Goal: Task Accomplishment & Management: Complete application form

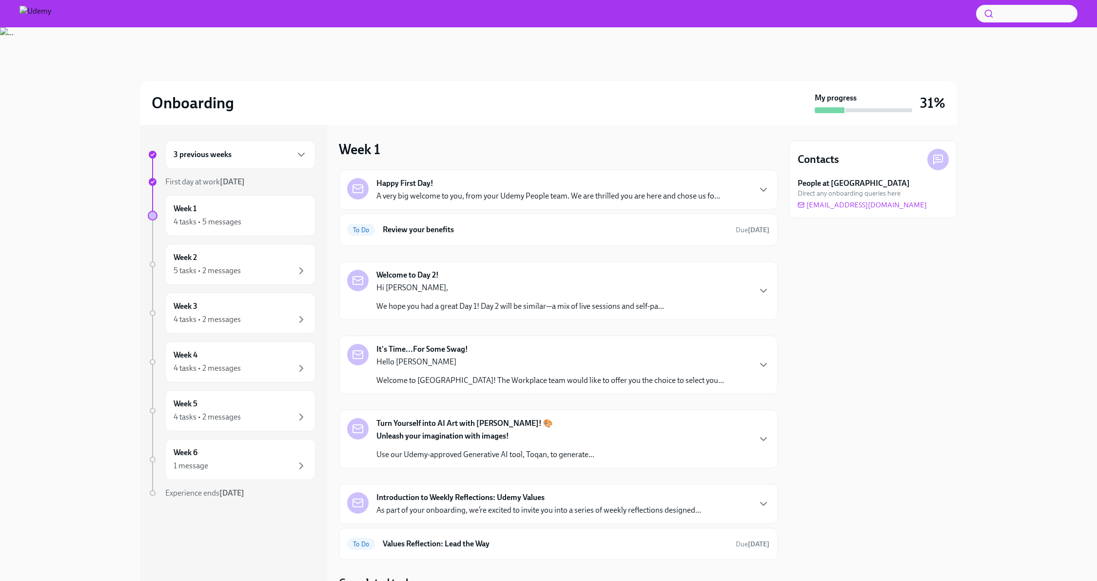
scroll to position [38, 0]
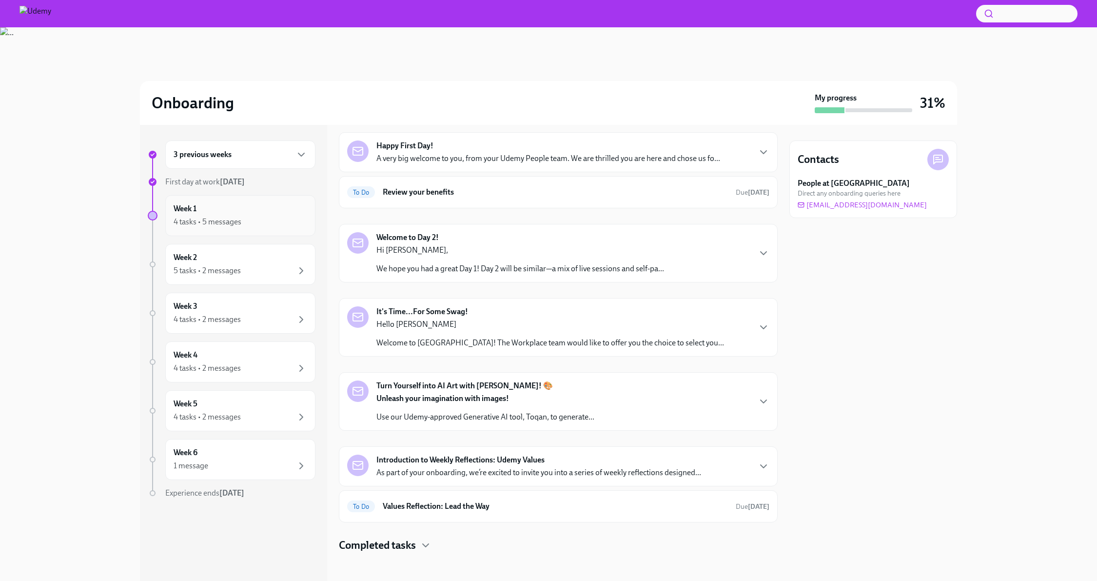
click at [271, 213] on div "Week 1 4 tasks • 5 messages" at bounding box center [241, 215] width 134 height 24
click at [705, 333] on div "It's Time...For Some Swag! Hello [PERSON_NAME] Welcome to [GEOGRAPHIC_DATA]! Th…" at bounding box center [558, 327] width 422 height 42
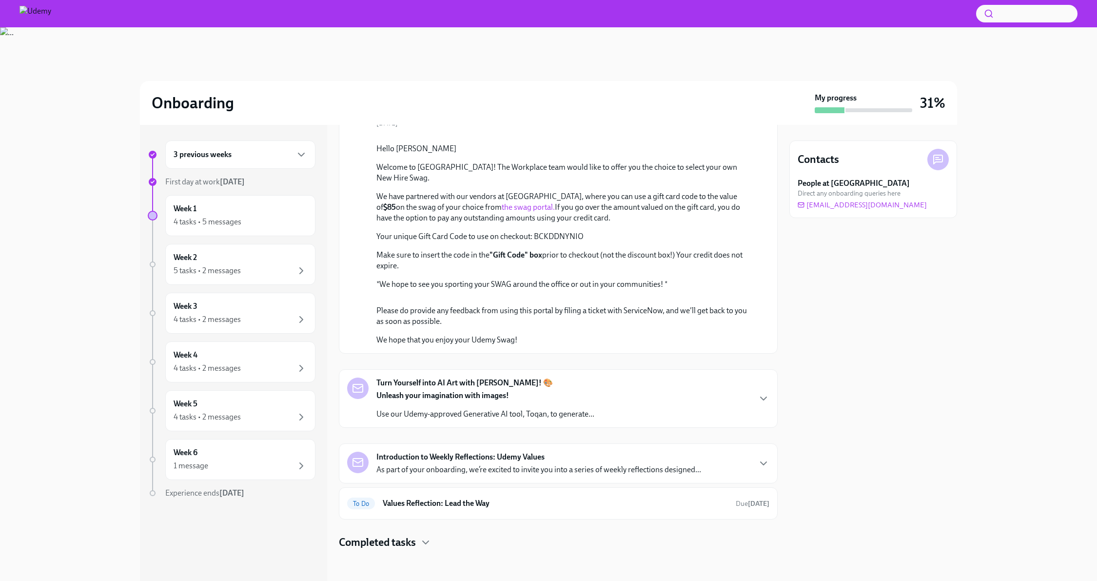
scroll to position [510, 0]
click at [625, 397] on div "Turn Yourself into AI Art with [PERSON_NAME]! 🎨 Unleash your imagination with i…" at bounding box center [558, 398] width 422 height 42
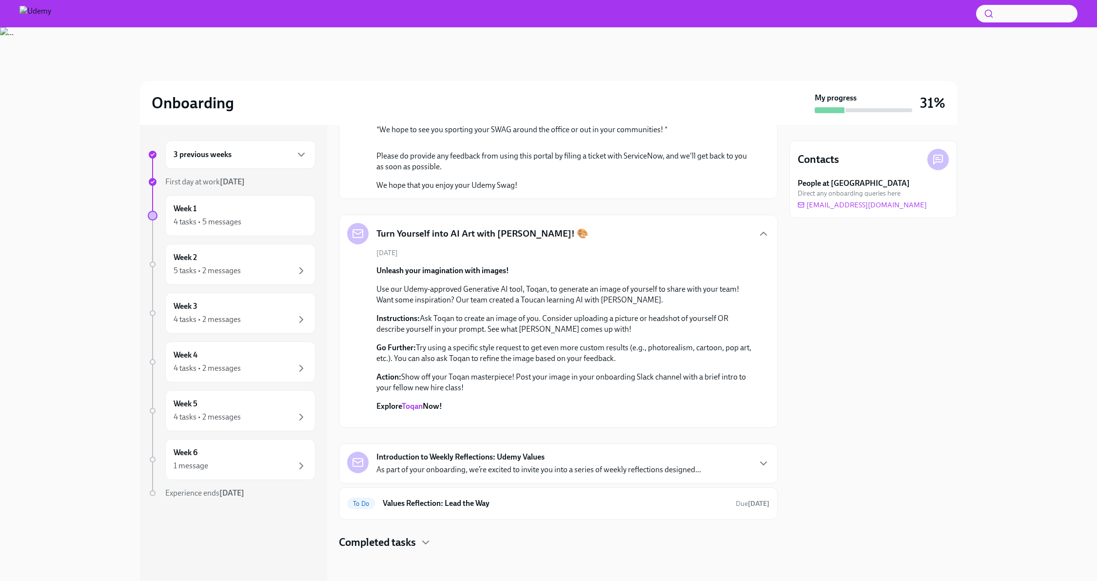
scroll to position [853, 0]
click at [638, 474] on p "As part of your onboarding, we’re excited to invite you into a series of weekly…" at bounding box center [539, 469] width 325 height 11
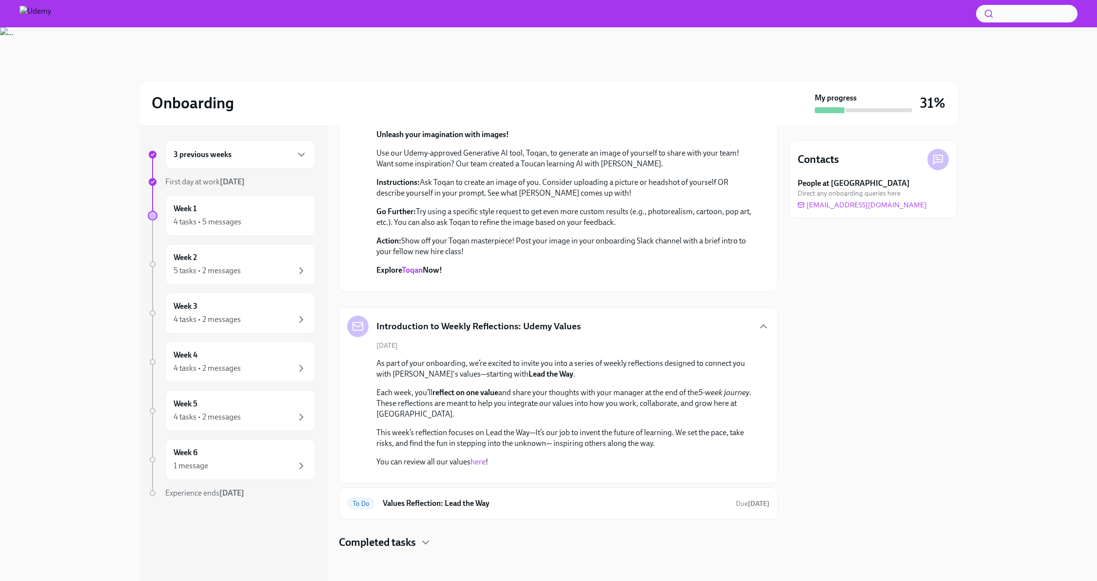
scroll to position [1096, 0]
click at [635, 495] on div "To Do Values Reflection: Lead the Way Due [DATE]" at bounding box center [558, 503] width 439 height 32
click at [590, 503] on h6 "Values Reflection: Lead the Way" at bounding box center [555, 503] width 345 height 11
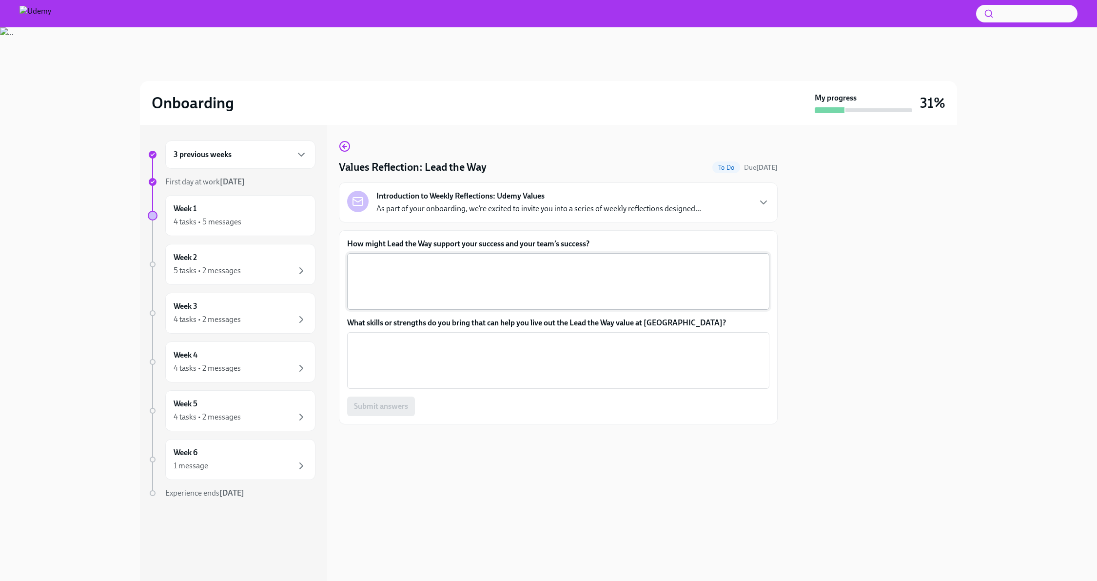
click at [437, 281] on textarea "How might Lead the Way support your success and your team’s success?" at bounding box center [558, 281] width 411 height 47
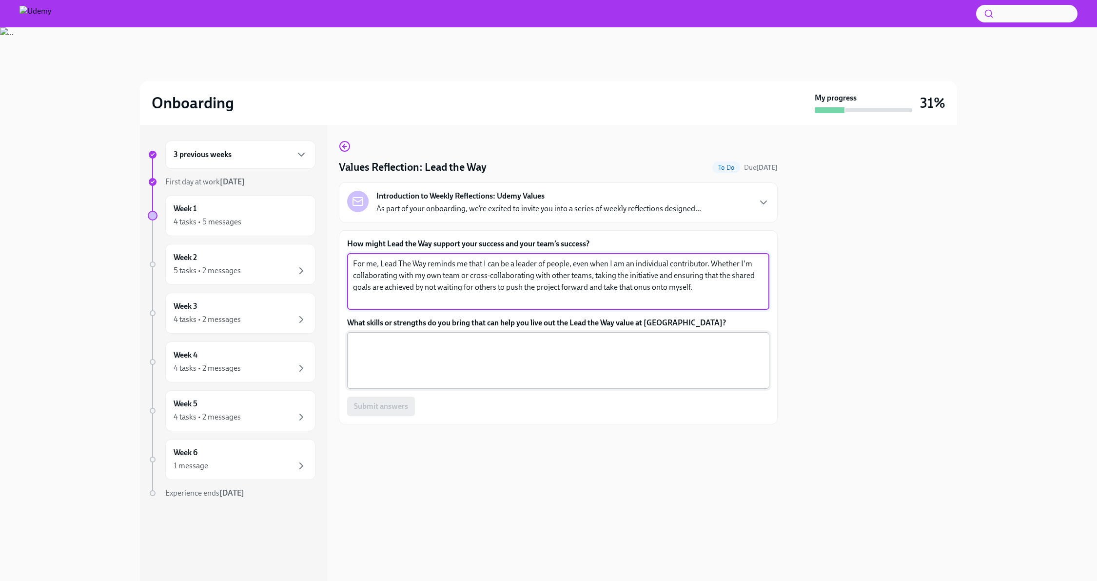
type textarea "For me, Lead The Way reminds me that I can be a leader of people, even when I a…"
click at [507, 347] on textarea "What skills or strengths do you bring that can help you live out the Lead the W…" at bounding box center [558, 360] width 411 height 47
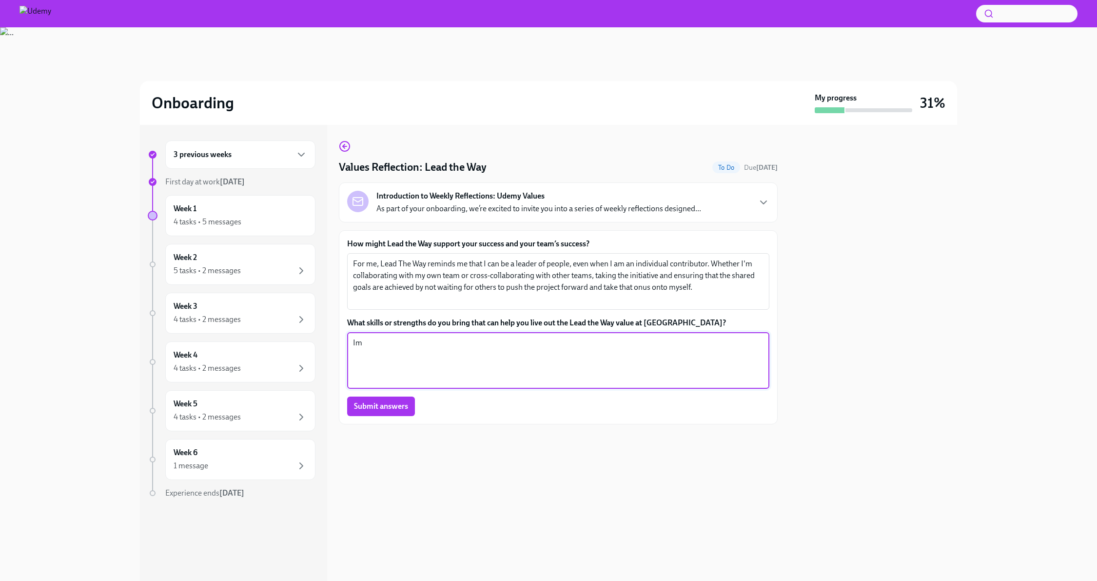
type textarea "I"
click at [712, 343] on textarea "Across my previous roles, I have always tried to share knowledge with others, w…" at bounding box center [558, 360] width 411 height 47
click at [755, 342] on textarea "Across my previous roles, I have always tried to share knowledge with others, w…" at bounding box center [558, 360] width 411 height 47
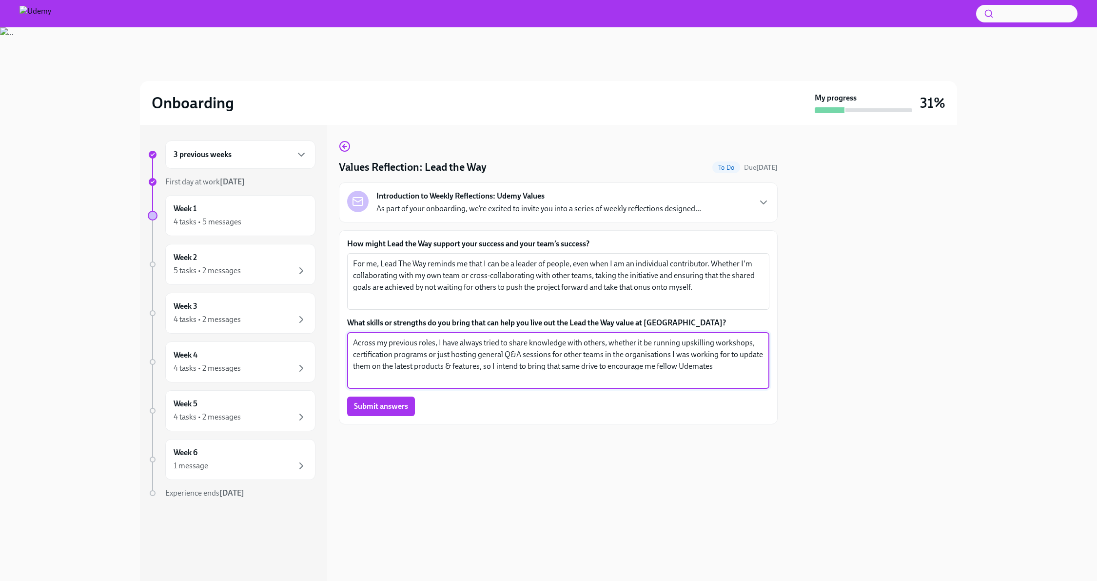
click at [656, 367] on textarea "Across my previous roles, I have always tried to share knowledge with others, w…" at bounding box center [558, 360] width 411 height 47
type textarea "Across my previous roles, I have always tried to share knowledge with others, w…"
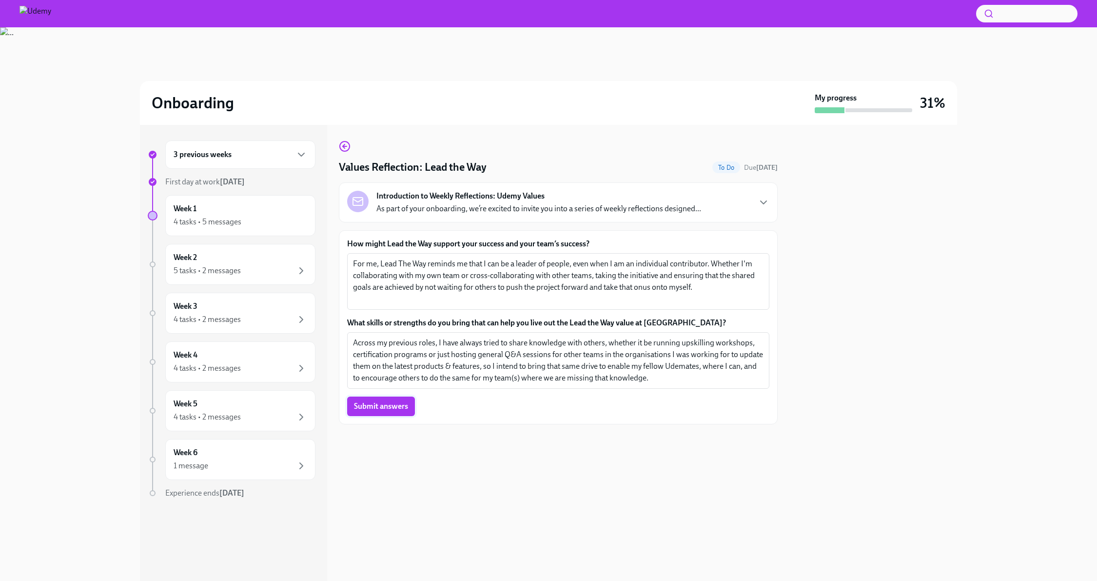
click at [375, 406] on span "Submit answers" at bounding box center [381, 406] width 54 height 10
click at [241, 226] on div "4 tasks • 5 messages" at bounding box center [241, 222] width 134 height 12
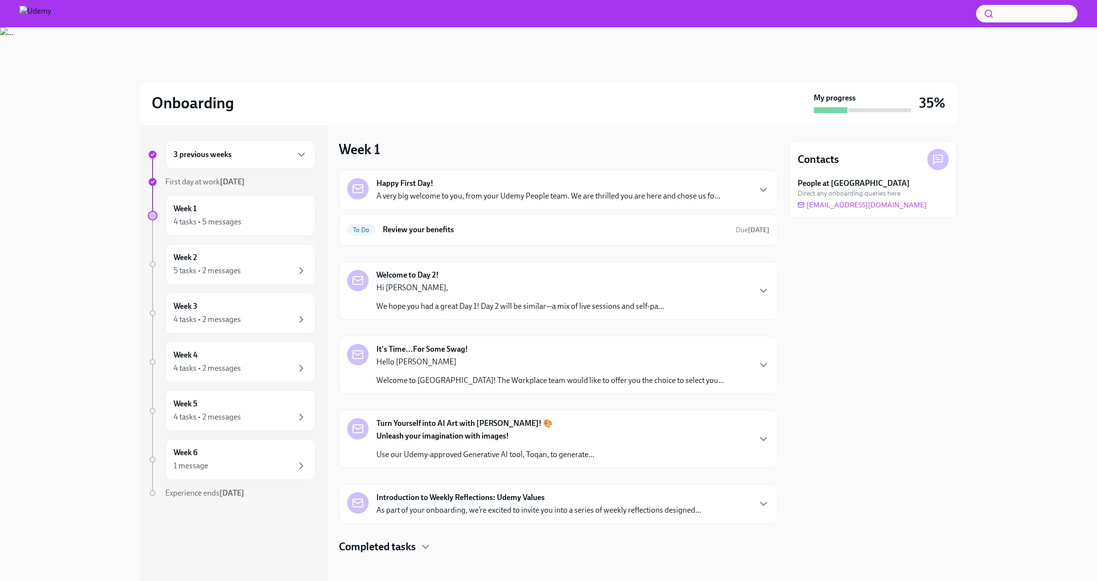
scroll to position [2, 0]
click at [518, 235] on div "To Do Review your benefits Due [DATE]" at bounding box center [558, 228] width 439 height 32
click at [479, 226] on h6 "Review your benefits" at bounding box center [555, 227] width 345 height 11
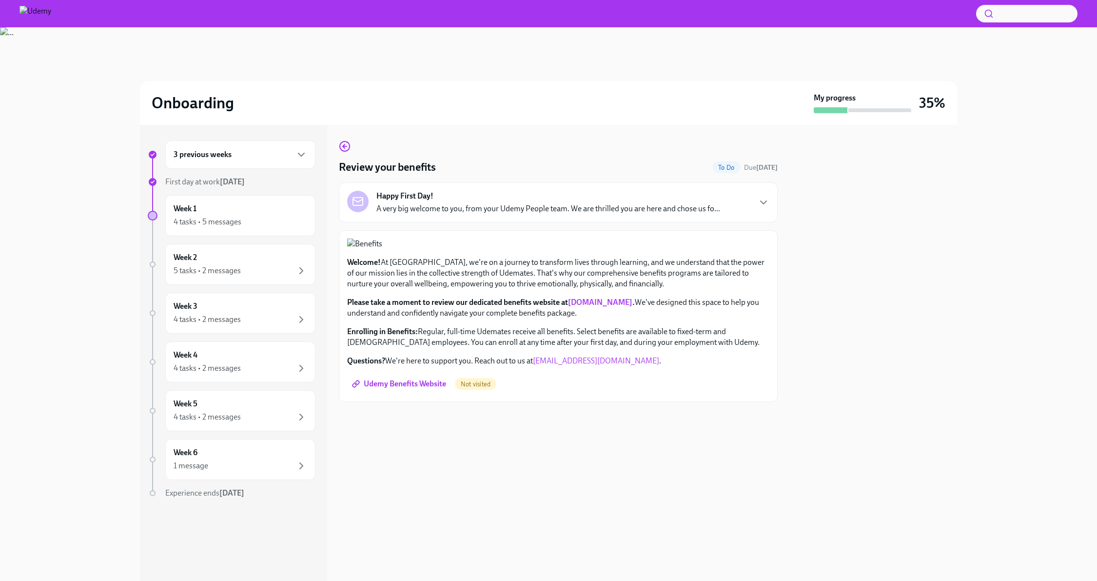
scroll to position [79, 0]
click at [411, 389] on span "Udemy Benefits Website" at bounding box center [400, 384] width 92 height 10
click at [431, 203] on p "A very big welcome to you, from your Udemy People team. We are thrilled you are…" at bounding box center [549, 208] width 344 height 11
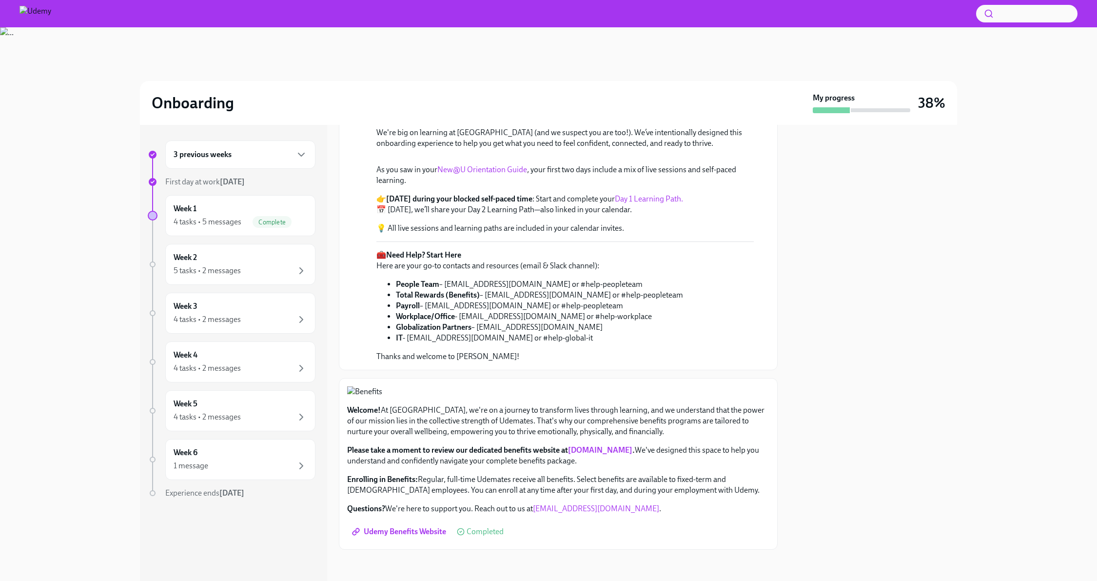
scroll to position [603, 0]
click at [224, 230] on div "Week 1 4 tasks • 5 messages Complete" at bounding box center [240, 215] width 150 height 41
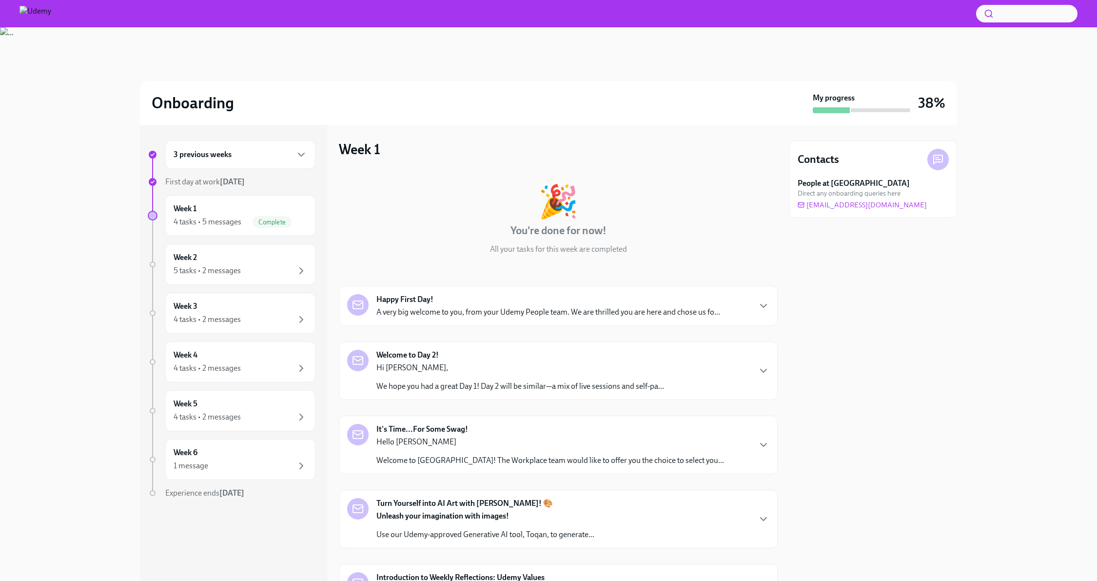
scroll to position [240, 0]
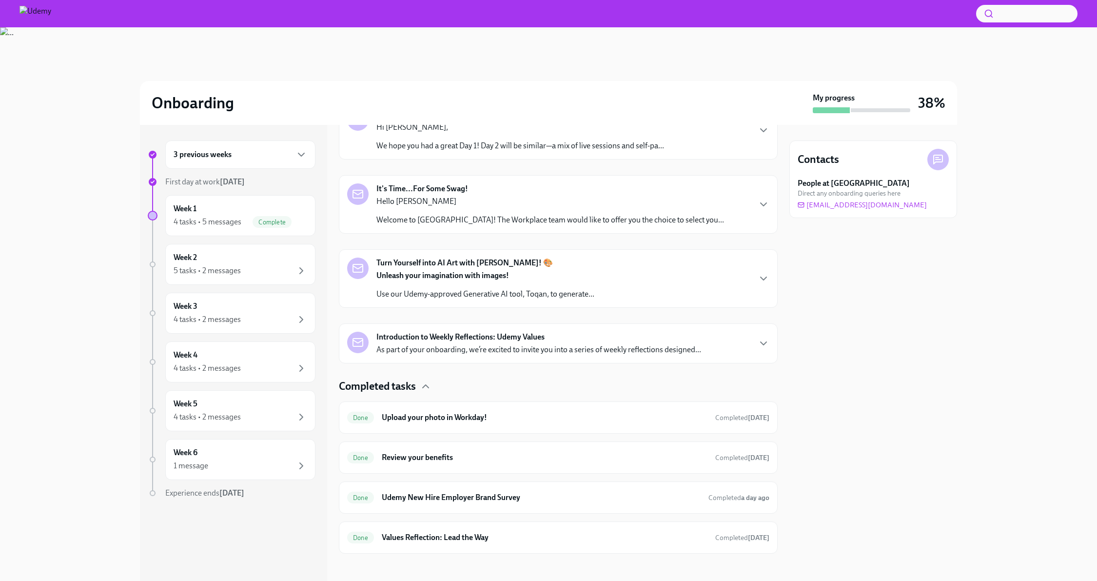
click at [551, 350] on p "As part of your onboarding, we’re excited to invite you into a series of weekly…" at bounding box center [539, 349] width 325 height 11
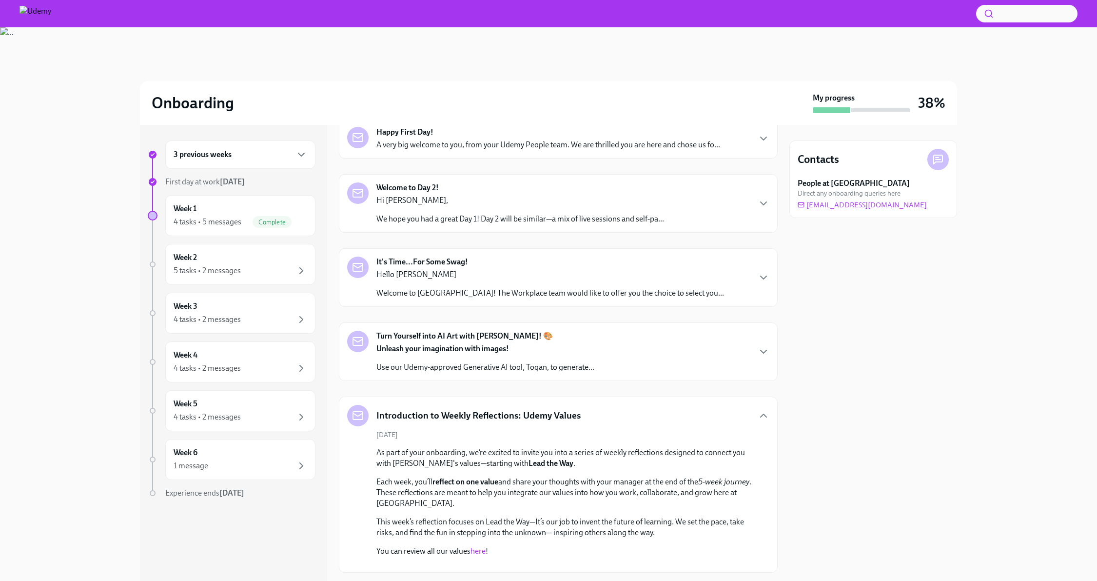
scroll to position [153, 0]
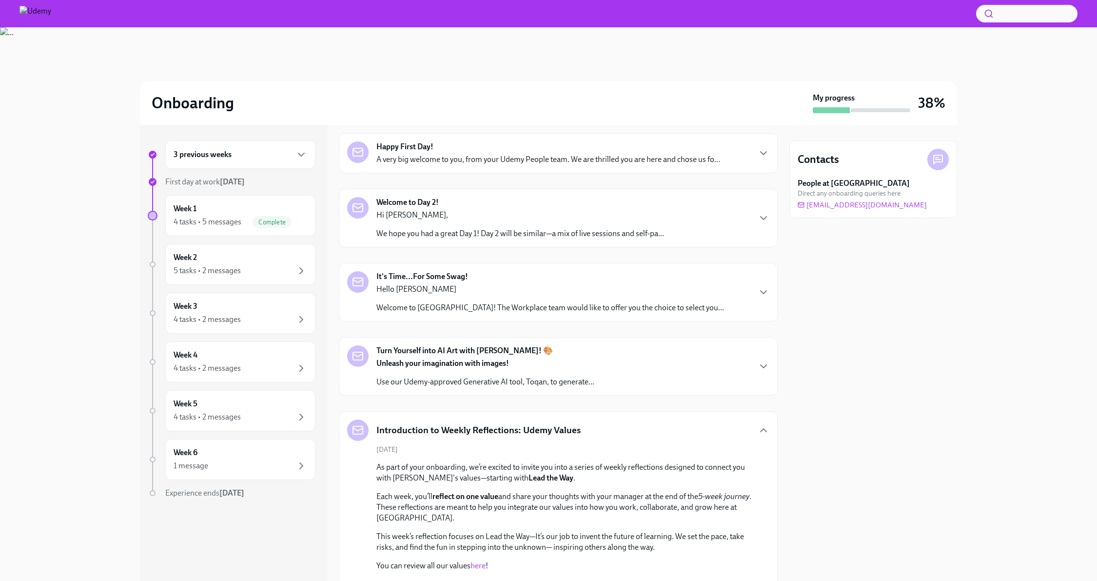
click at [590, 419] on div "Introduction to Weekly Reflections: Udemy Values" at bounding box center [558, 429] width 422 height 21
click at [653, 421] on div "Introduction to Weekly Reflections: Udemy Values" at bounding box center [558, 429] width 422 height 21
click at [764, 429] on icon "button" at bounding box center [764, 430] width 12 height 12
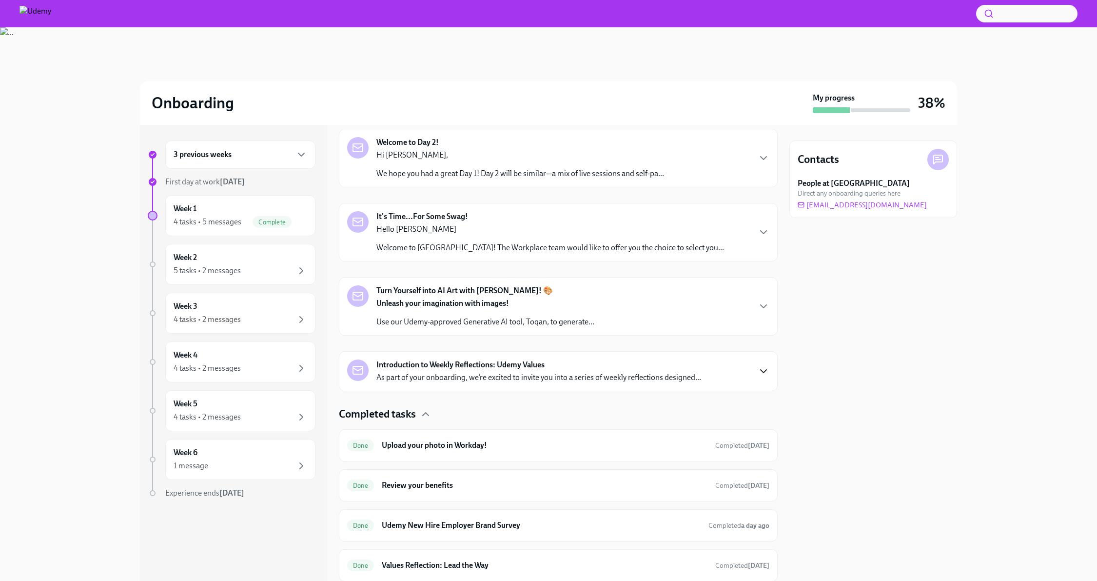
scroll to position [240, 0]
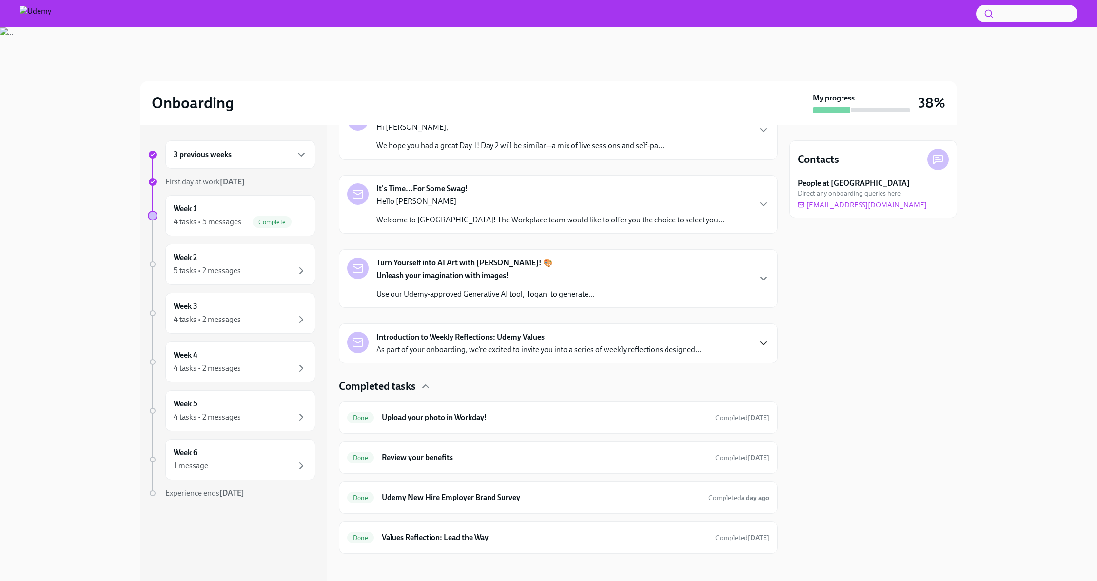
click at [114, 236] on div "3 previous weeks First day at work Aug 11th Week 1 4 tasks • 5 messages Complet…" at bounding box center [549, 353] width 1066 height 456
click at [207, 163] on div "3 previous weeks" at bounding box center [240, 154] width 150 height 28
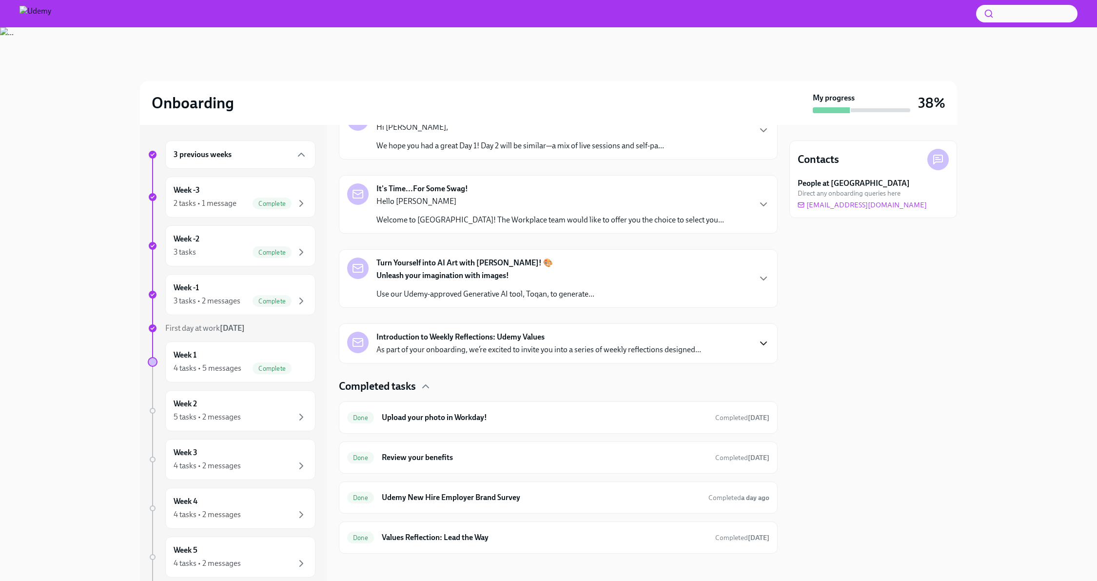
click at [320, 331] on div "3 previous weeks Week -3 2 tasks • 1 message Complete Week -2 3 tasks Complete …" at bounding box center [233, 353] width 187 height 456
click at [285, 399] on div "Week 2 5 tasks • 2 messages" at bounding box center [241, 410] width 134 height 24
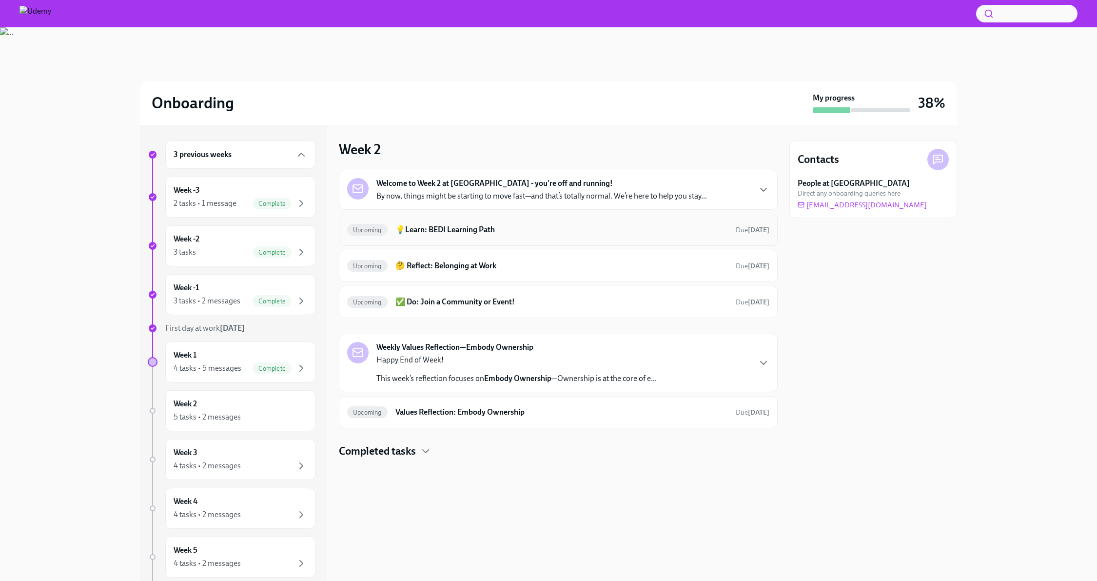
click at [545, 224] on h6 "💡Learn: BEDI Learning Path" at bounding box center [562, 229] width 333 height 11
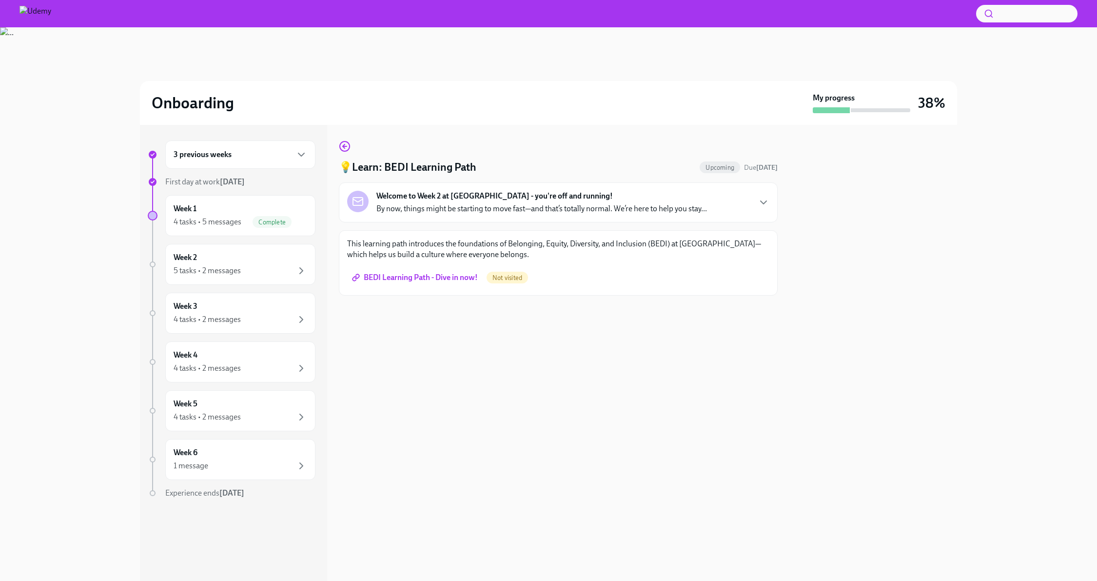
click at [433, 280] on span "BEDI Learning Path - Dive in now!" at bounding box center [416, 278] width 124 height 10
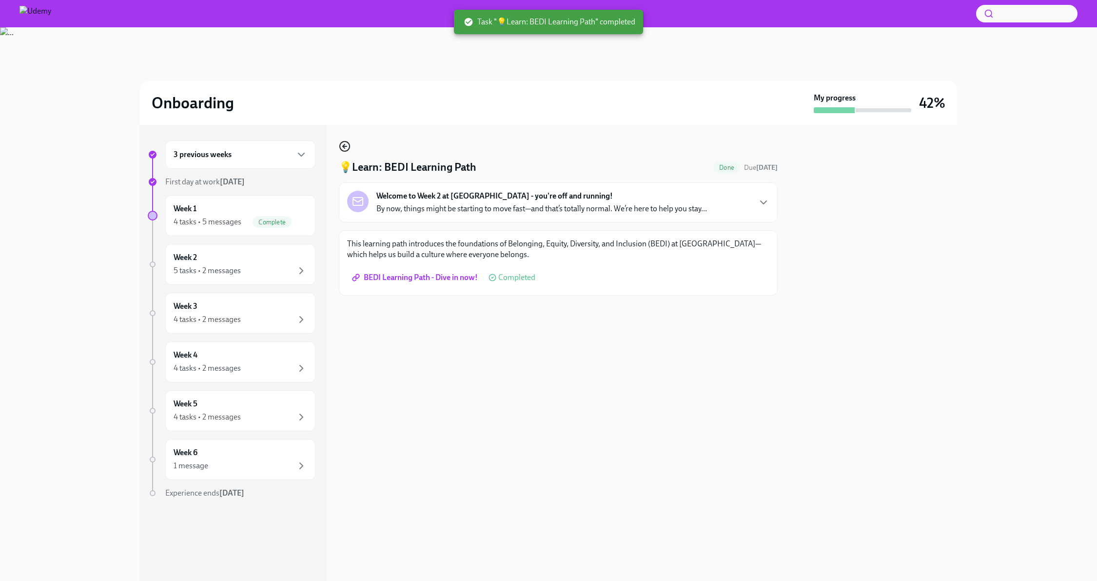
click at [344, 145] on icon "button" at bounding box center [344, 146] width 2 height 4
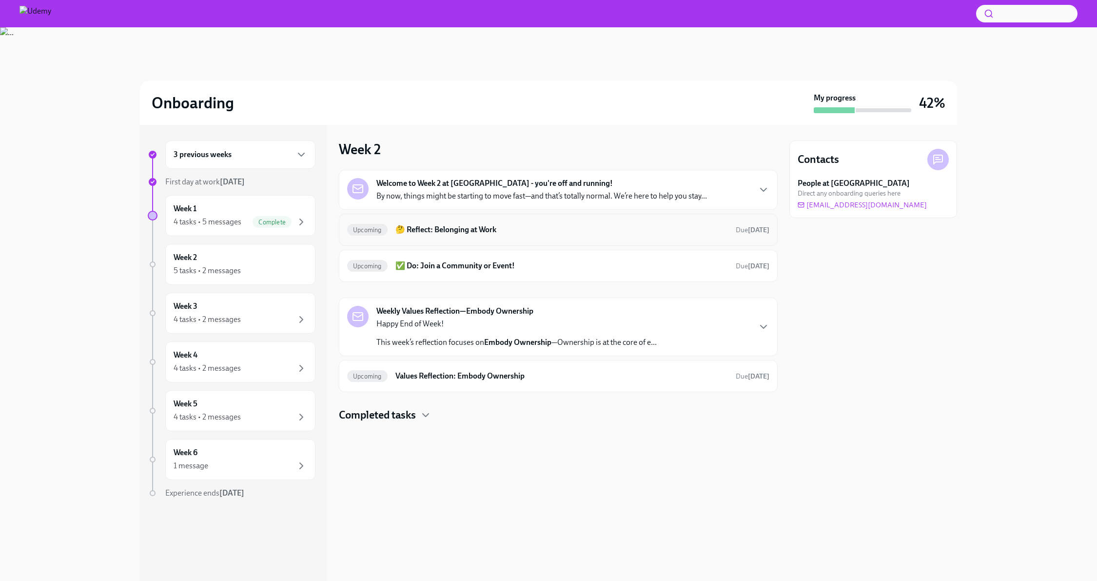
click at [631, 230] on h6 "🤔 Reflect: Belonging at Work" at bounding box center [562, 229] width 333 height 11
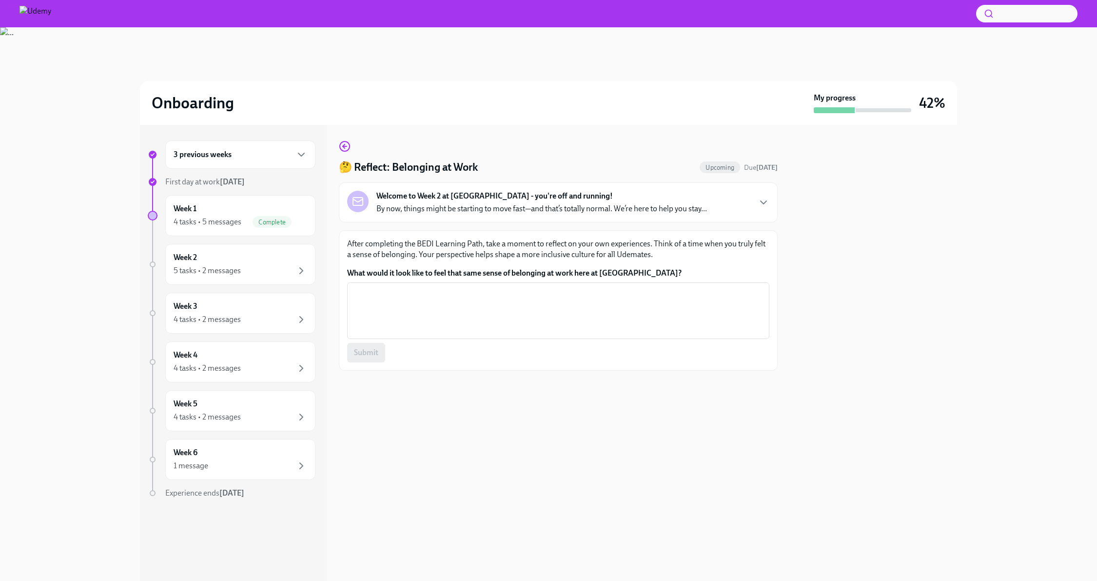
click at [601, 209] on p "By now, things might be starting to move fast—and that’s totally normal. We’re …" at bounding box center [542, 208] width 331 height 11
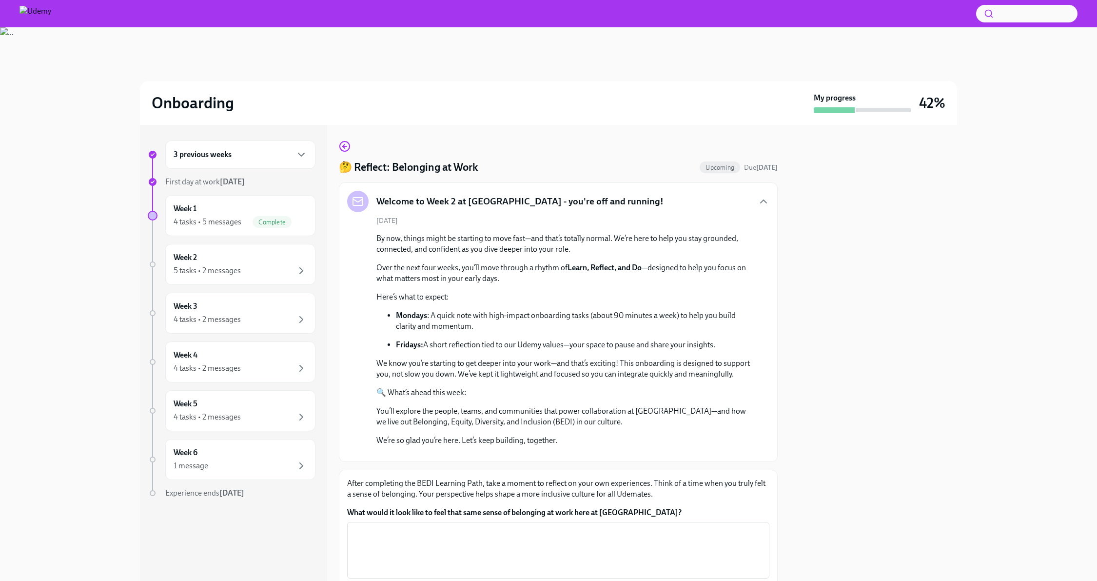
click at [563, 204] on h5 "Welcome to Week 2 at Udemy - you're off and running!" at bounding box center [520, 201] width 287 height 13
click at [671, 193] on div "Welcome to Week 2 at Udemy - you're off and running!" at bounding box center [558, 201] width 422 height 21
click at [765, 204] on icon "button" at bounding box center [764, 202] width 12 height 12
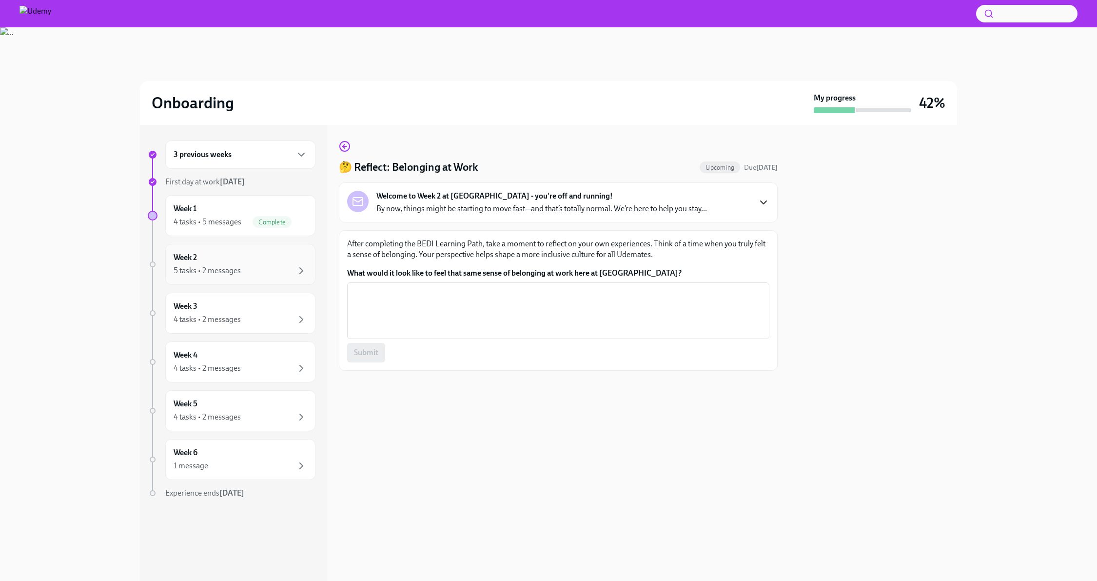
click at [271, 261] on div "Week 2 5 tasks • 2 messages" at bounding box center [241, 264] width 134 height 24
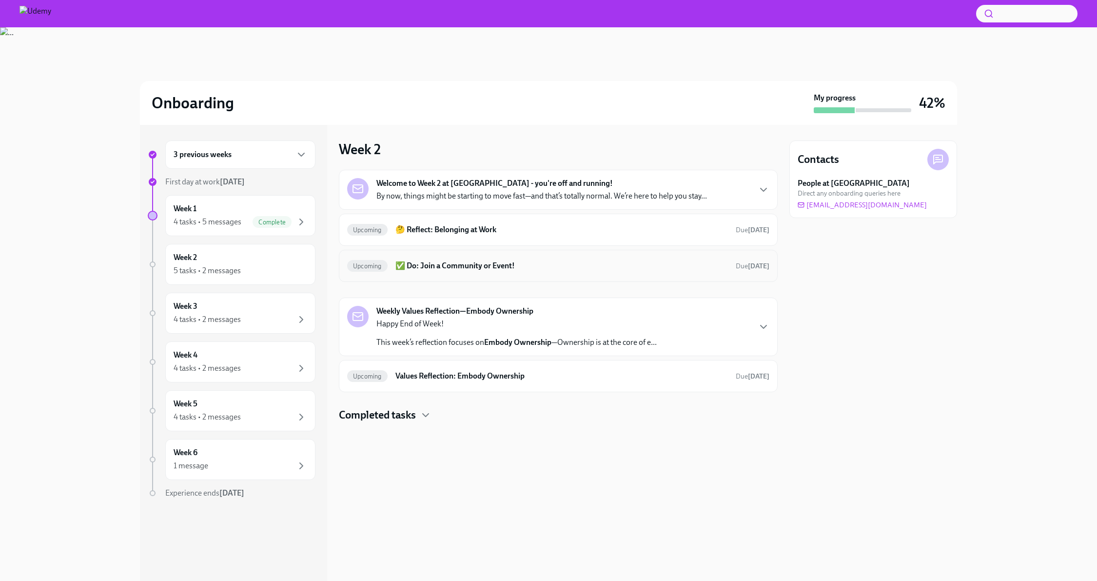
click at [667, 268] on h6 "✅ Do: Join a Community or Event!" at bounding box center [562, 265] width 333 height 11
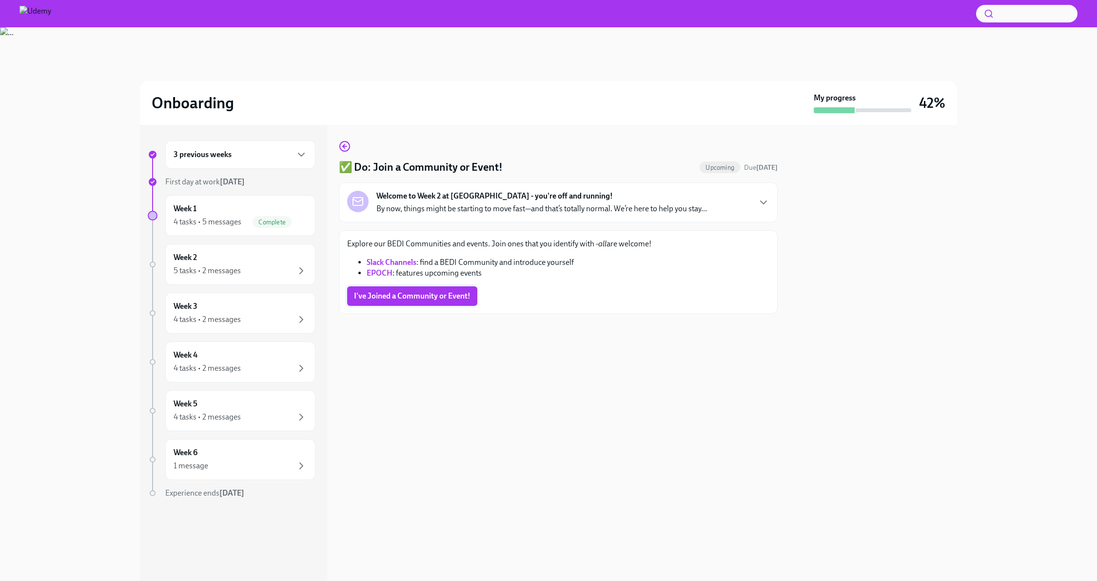
click at [419, 300] on span "I've Joined a Community or Event!" at bounding box center [412, 296] width 117 height 10
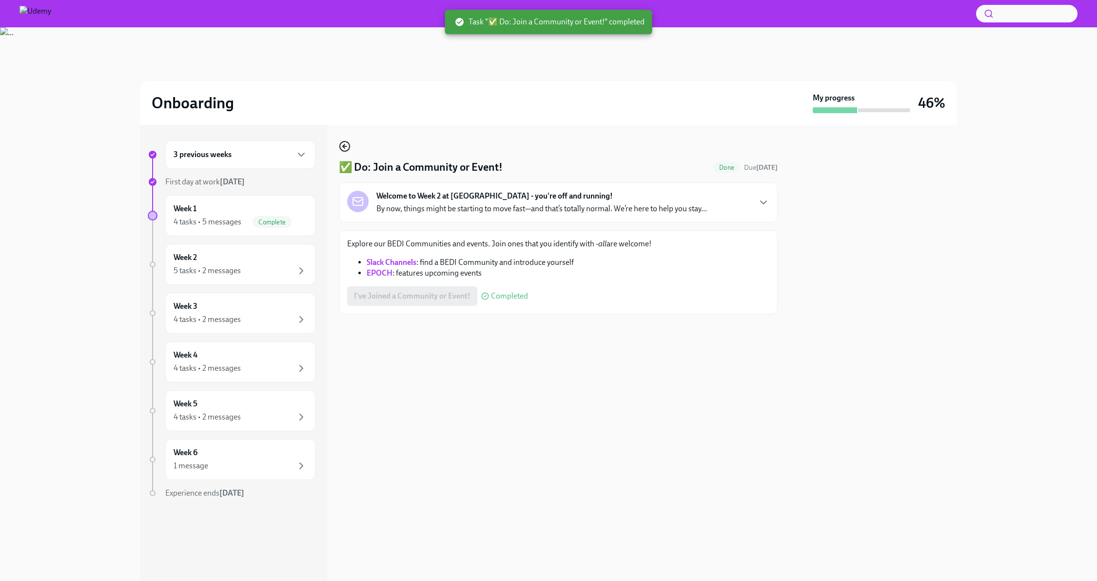
click at [344, 141] on circle "button" at bounding box center [345, 146] width 10 height 10
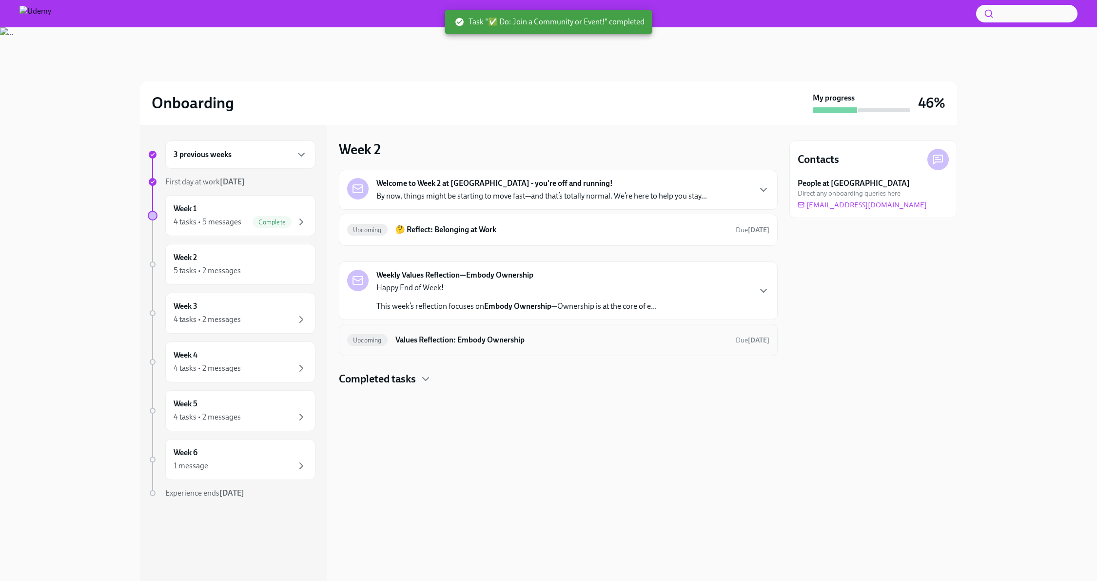
click at [475, 340] on h6 "Values Reflection: Embody Ownership" at bounding box center [562, 340] width 333 height 11
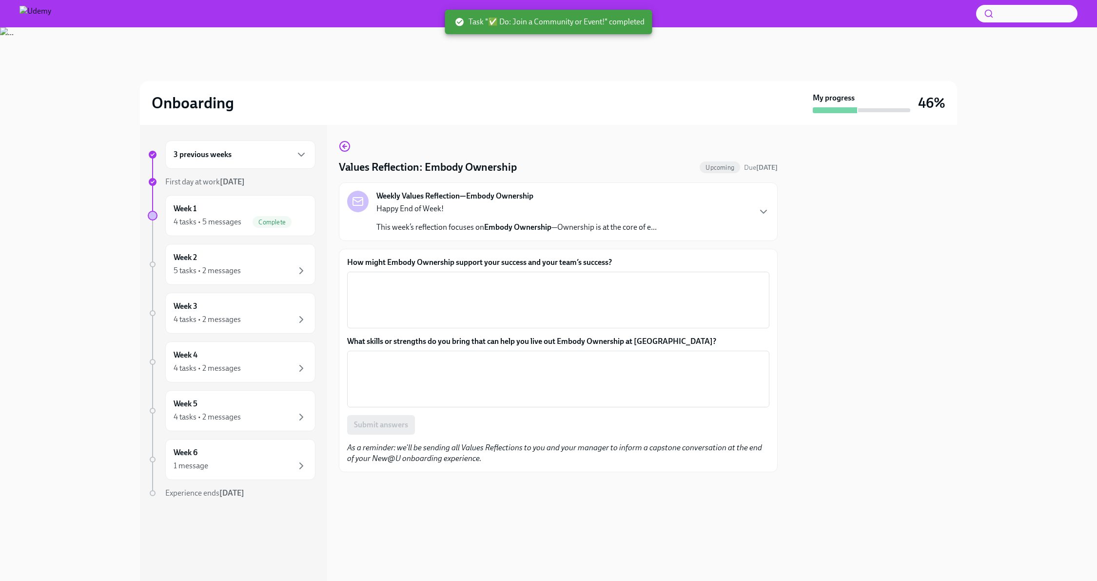
click at [345, 156] on div "Values Reflection: Embody Ownership Upcoming Due in 9 days Weekly Values Reflec…" at bounding box center [558, 306] width 439 height 332
click at [344, 143] on icon "button" at bounding box center [345, 146] width 12 height 12
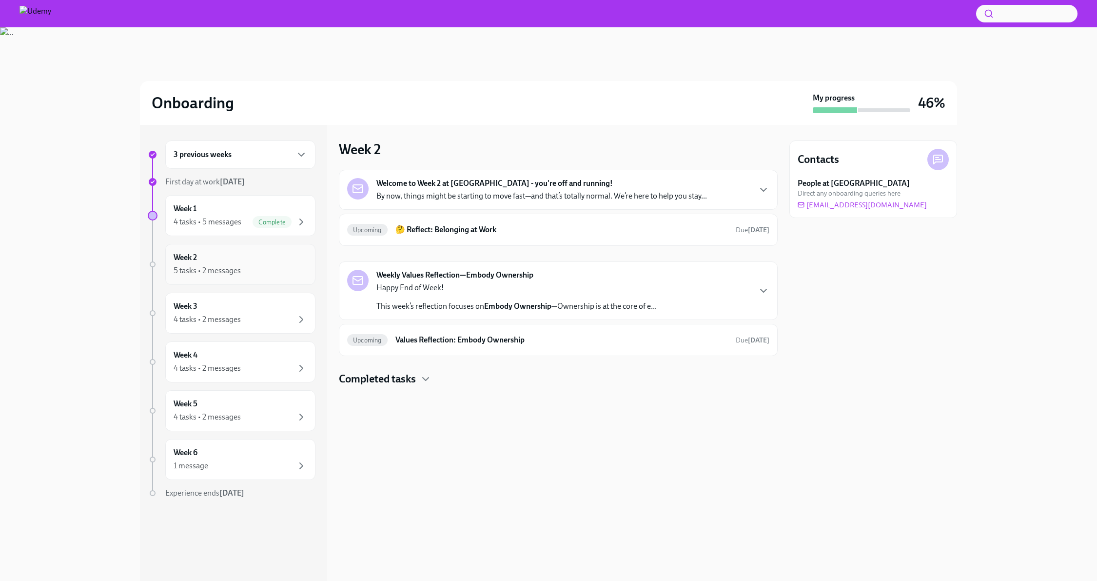
click at [274, 268] on div "5 tasks • 2 messages" at bounding box center [241, 271] width 134 height 12
click at [409, 377] on h4 "Completed tasks" at bounding box center [377, 379] width 77 height 15
click at [505, 411] on h6 "Review your benefits" at bounding box center [545, 410] width 326 height 11
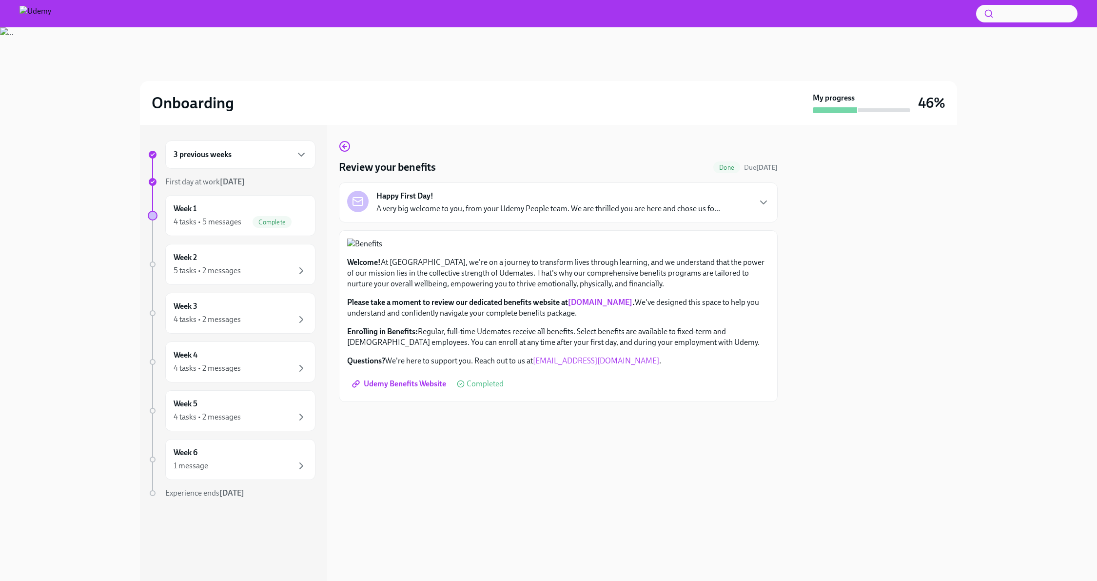
scroll to position [79, 0]
click at [436, 389] on span "Udemy Benefits Website" at bounding box center [400, 384] width 92 height 10
